Goal: Task Accomplishment & Management: Use online tool/utility

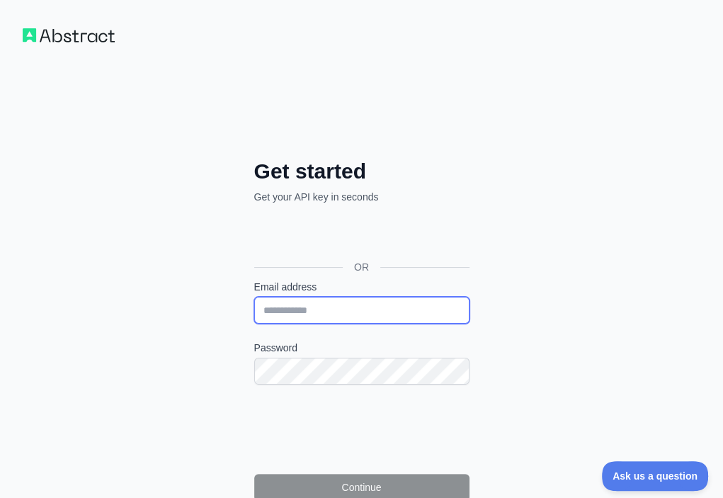
click at [254, 297] on input "Email address" at bounding box center [361, 310] width 215 height 27
paste input "**********"
type input "**********"
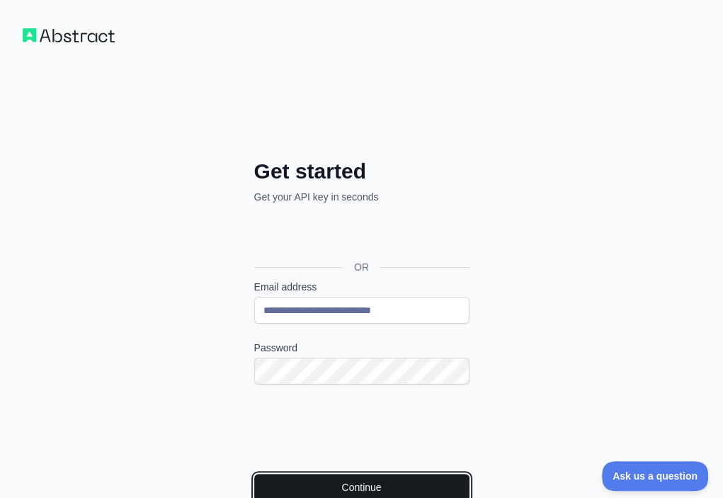
click at [254, 474] on button "Continue" at bounding box center [361, 487] width 215 height 27
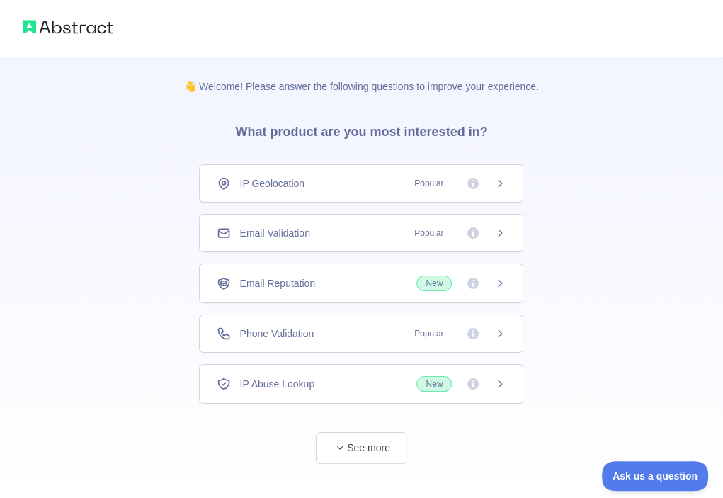
click at [351, 240] on div "Email Validation Popular" at bounding box center [361, 233] width 324 height 38
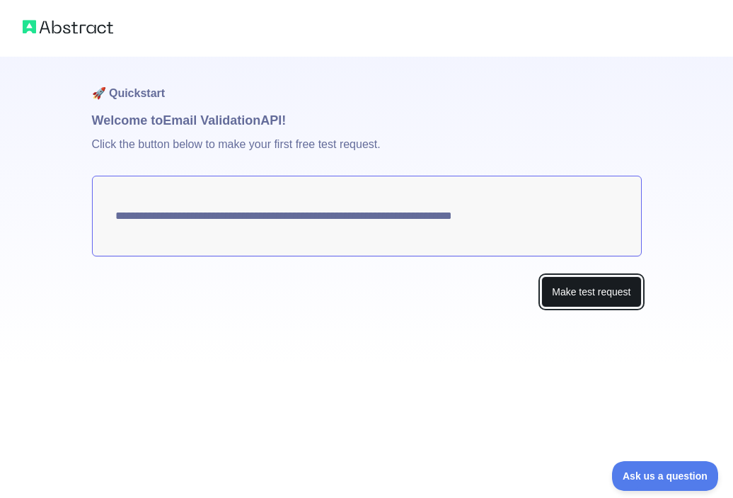
click at [584, 289] on button "Make test request" at bounding box center [592, 292] width 100 height 32
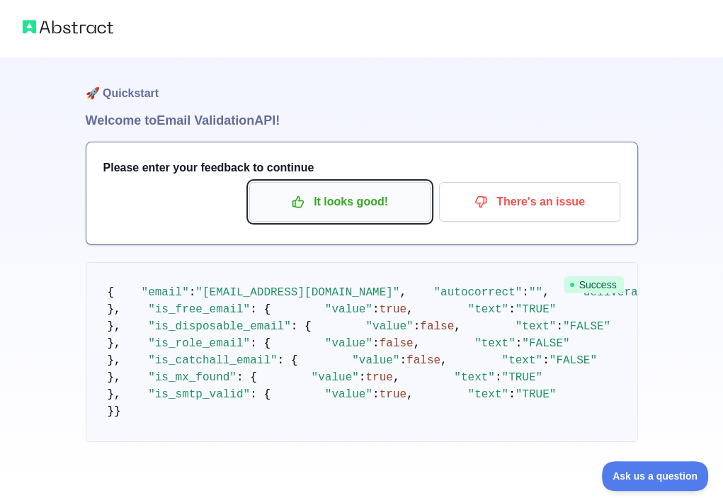
click at [377, 205] on p "It looks good!" at bounding box center [340, 202] width 160 height 24
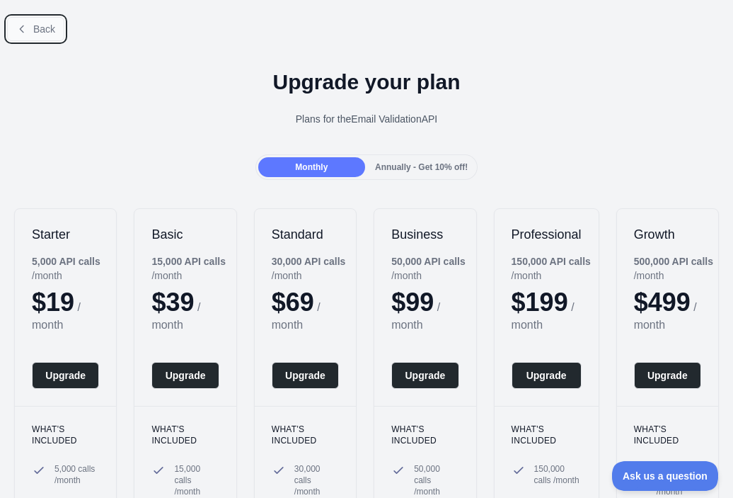
click at [39, 29] on span "Back" at bounding box center [44, 28] width 22 height 11
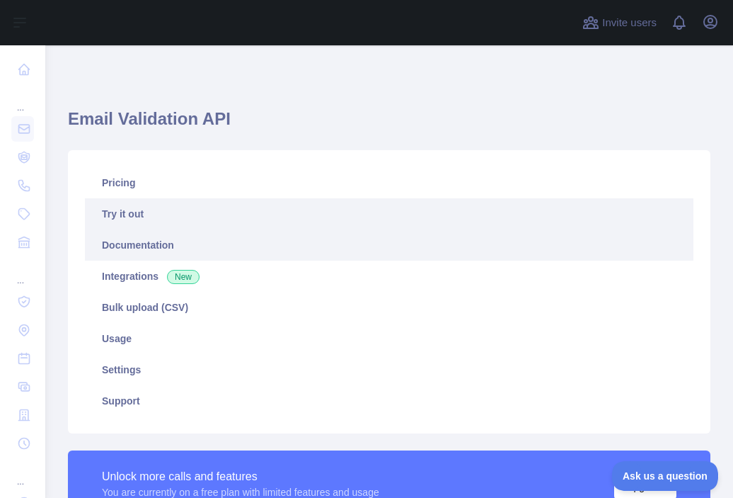
scroll to position [354, 0]
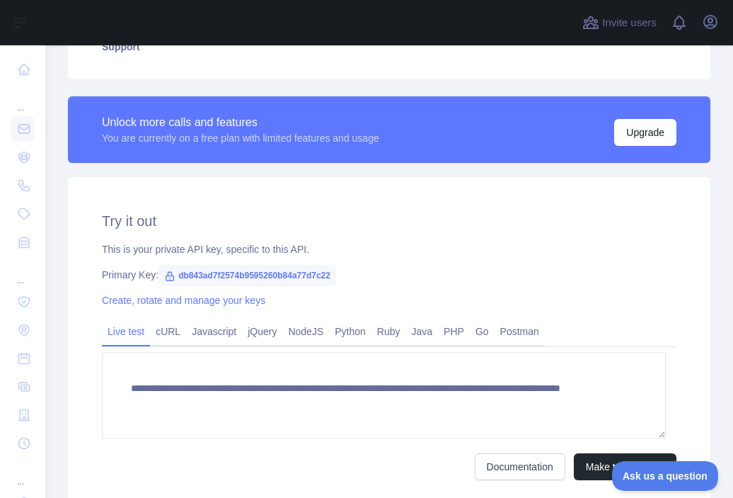
click at [234, 270] on span "db843ad7f2574b9595260b84a77d7c22" at bounding box center [248, 275] width 178 height 21
copy span "db843ad7f2574b9595260b84a77d7c22"
